Goal: Navigation & Orientation: Understand site structure

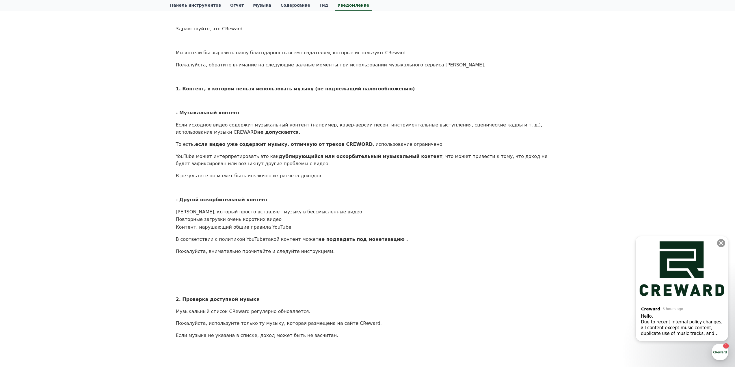
scroll to position [68, 0]
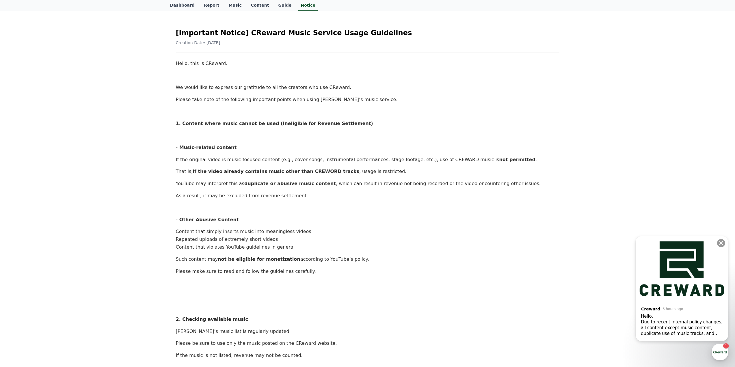
scroll to position [25, 0]
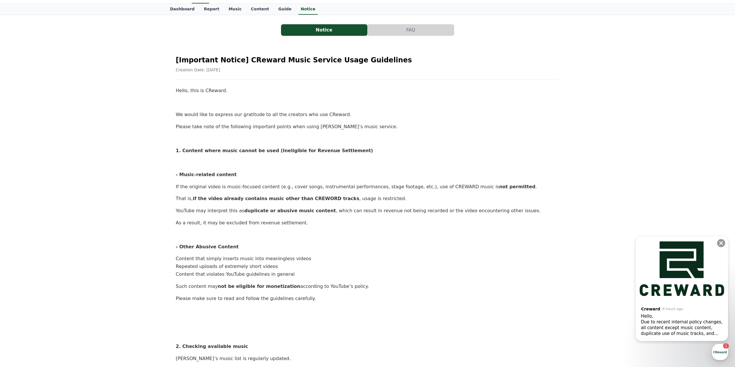
drag, startPoint x: 374, startPoint y: 164, endPoint x: 352, endPoint y: 161, distance: 22.1
click at [352, 161] on p at bounding box center [367, 163] width 383 height 8
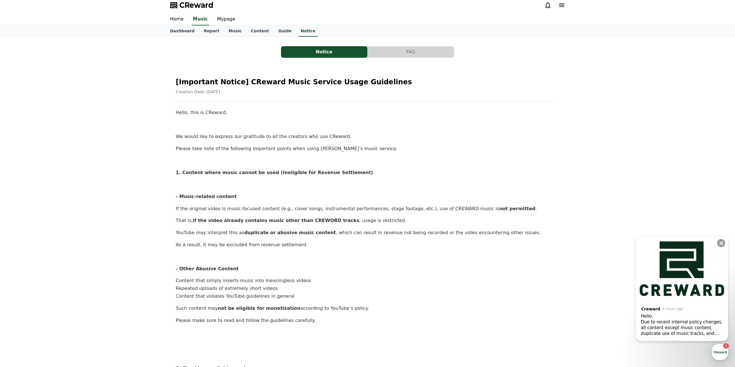
scroll to position [0, 0]
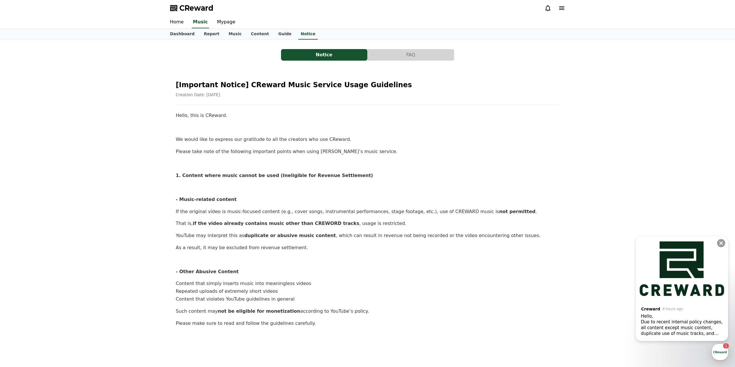
click at [394, 59] on button "FAQ" at bounding box center [411, 55] width 86 height 12
click at [338, 57] on button "Notice" at bounding box center [324, 55] width 86 height 12
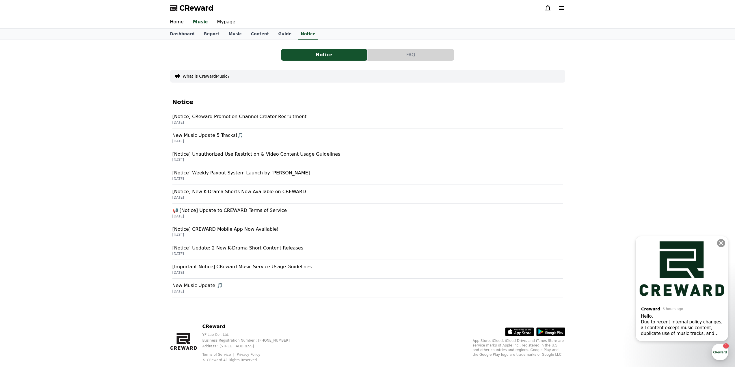
click at [328, 58] on button "Notice" at bounding box center [324, 55] width 86 height 12
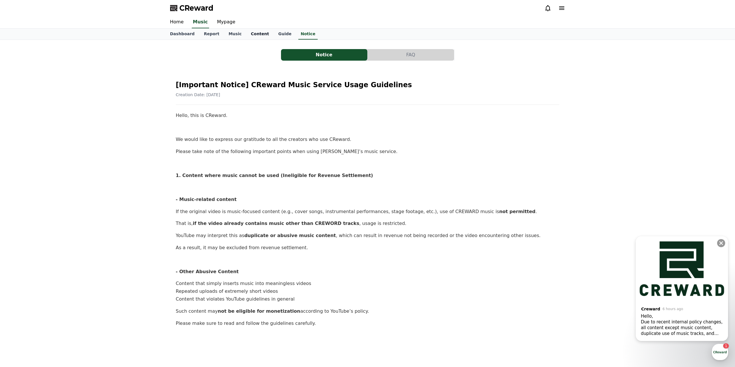
click at [247, 33] on link "Content" at bounding box center [259, 34] width 27 height 11
click at [185, 38] on link "Dashboard" at bounding box center [182, 34] width 34 height 11
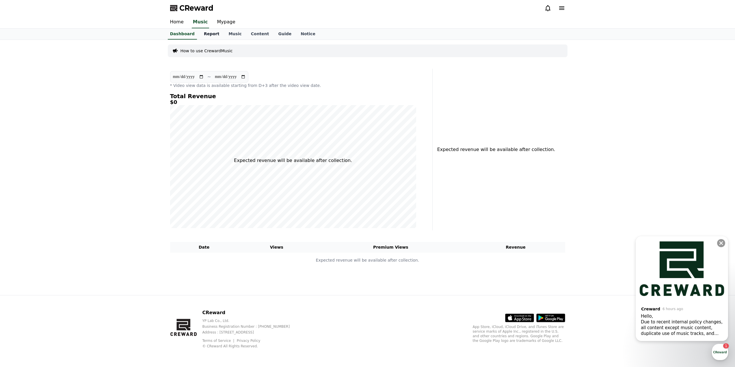
click at [204, 37] on link "Report" at bounding box center [211, 34] width 25 height 11
click at [228, 37] on link "Music" at bounding box center [235, 34] width 22 height 11
